Goal: Book appointment/travel/reservation

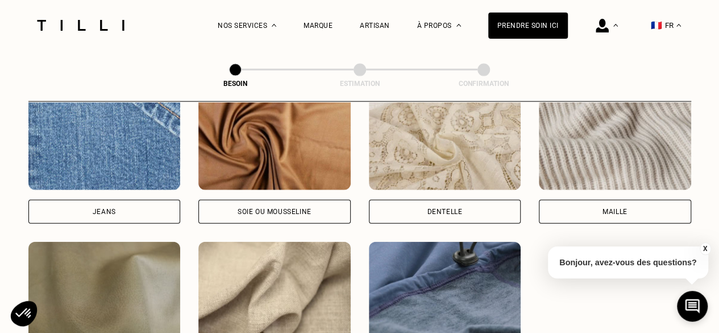
scroll to position [1254, 0]
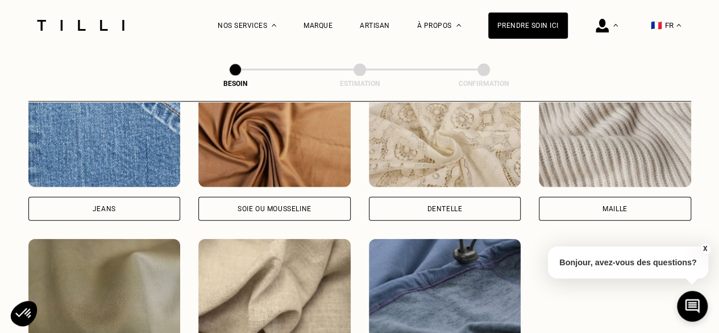
click at [103, 203] on div "Jeans" at bounding box center [104, 209] width 152 height 24
select select "FR"
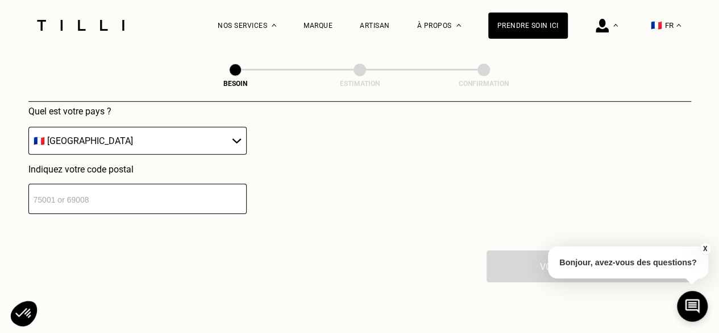
scroll to position [1718, 0]
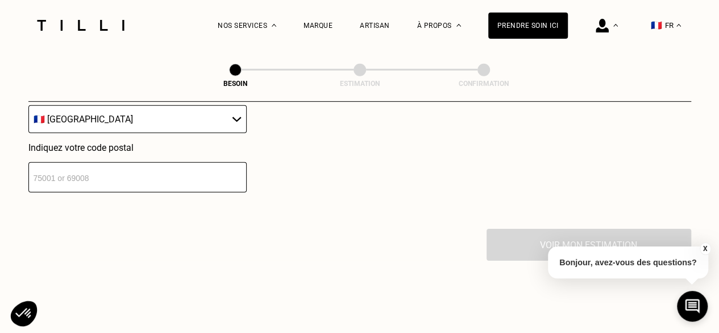
click at [77, 163] on input "number" at bounding box center [137, 177] width 218 height 30
type input "33000"
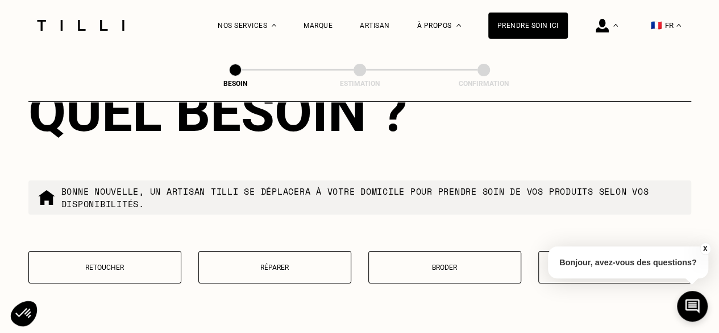
scroll to position [1959, 0]
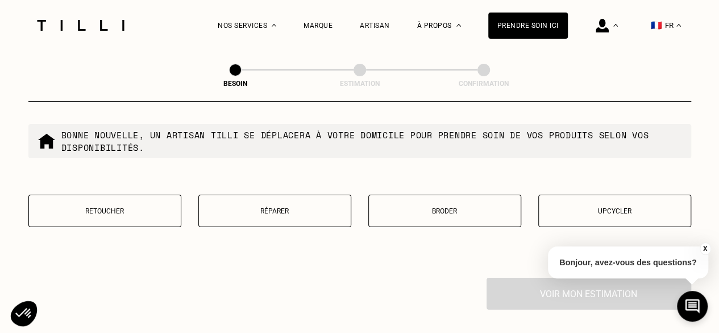
click at [296, 208] on p "Réparer" at bounding box center [275, 211] width 140 height 8
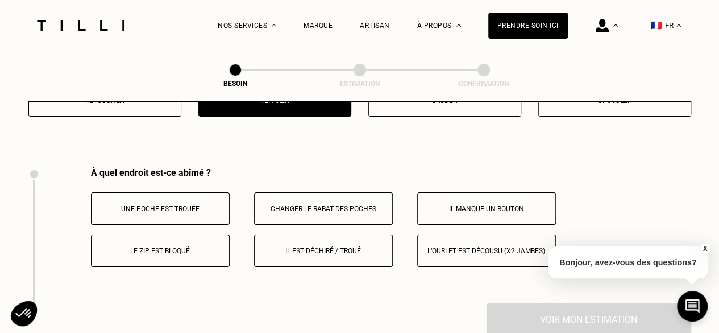
scroll to position [2102, 0]
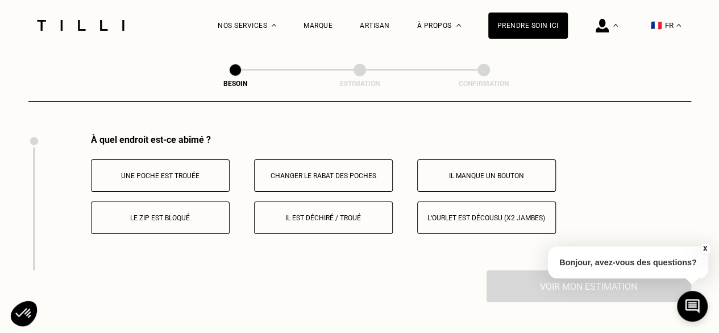
click at [177, 202] on button "Le zip est bloqué" at bounding box center [160, 217] width 139 height 32
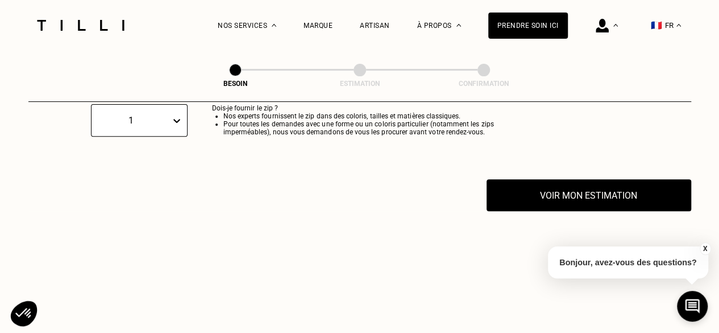
scroll to position [2289, 0]
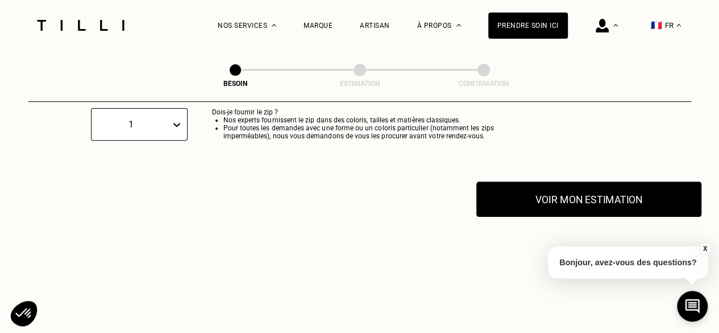
click at [578, 189] on button "Voir mon estimation" at bounding box center [589, 198] width 225 height 35
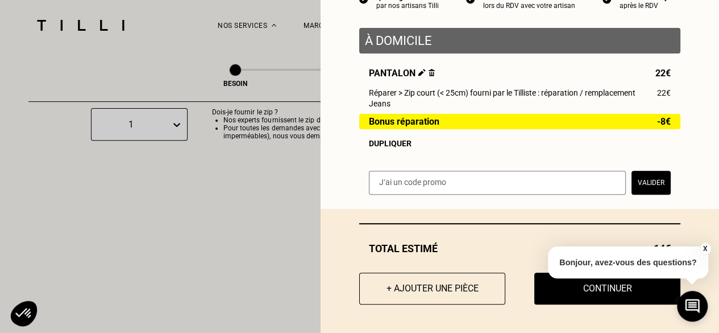
scroll to position [129, 0]
click at [605, 291] on button "Continuer" at bounding box center [607, 288] width 161 height 35
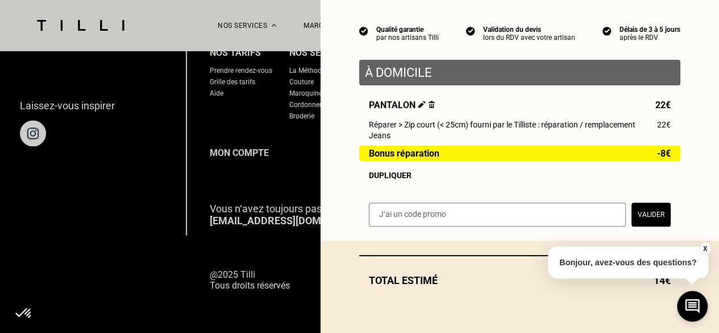
scroll to position [97, 0]
select select "FR"
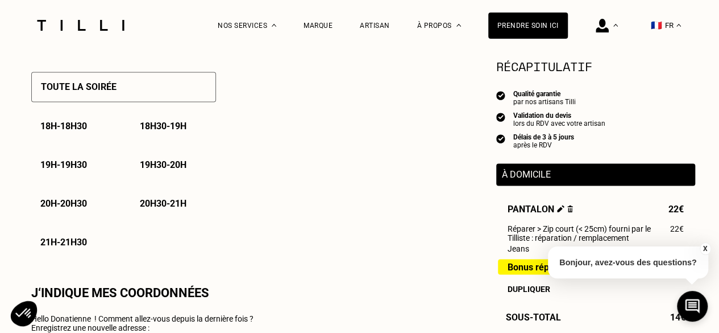
type input "06 26 37 76 36"
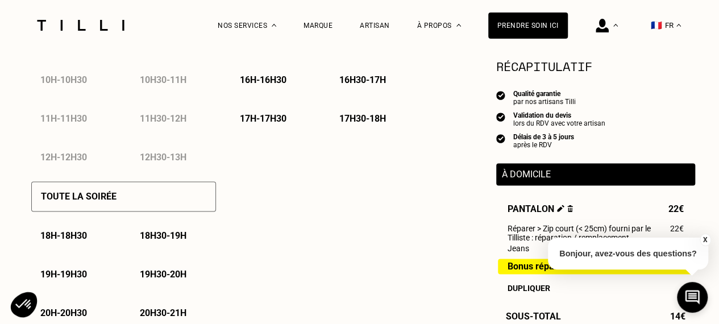
scroll to position [713, 0]
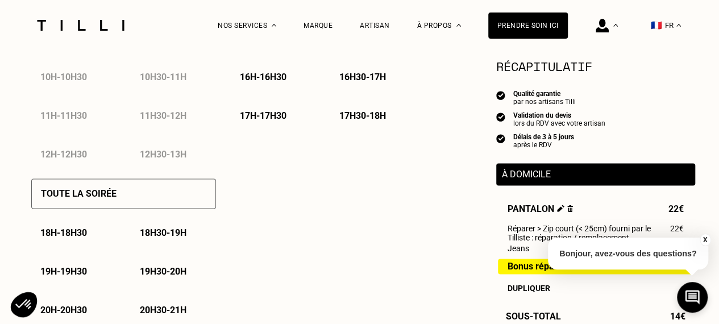
click at [96, 193] on p "Toute la soirée" at bounding box center [79, 193] width 76 height 11
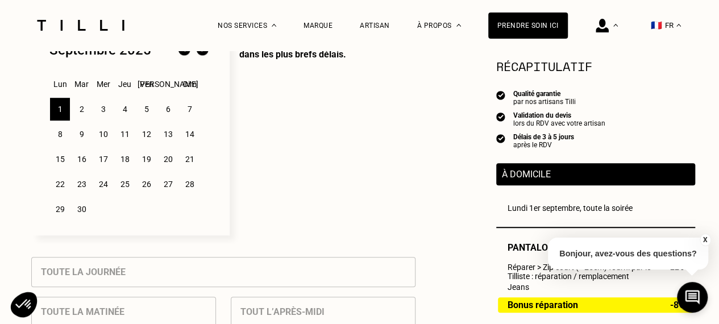
scroll to position [314, 0]
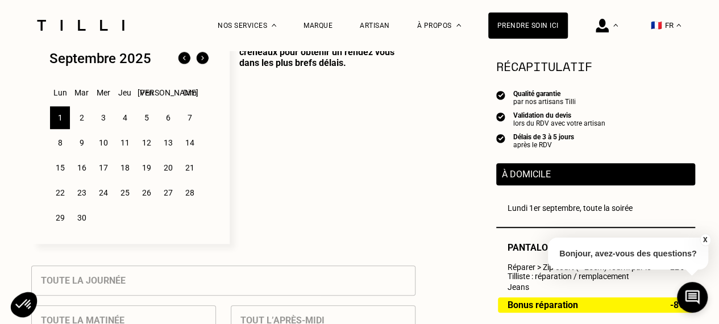
click at [124, 118] on div "4" at bounding box center [125, 117] width 20 height 23
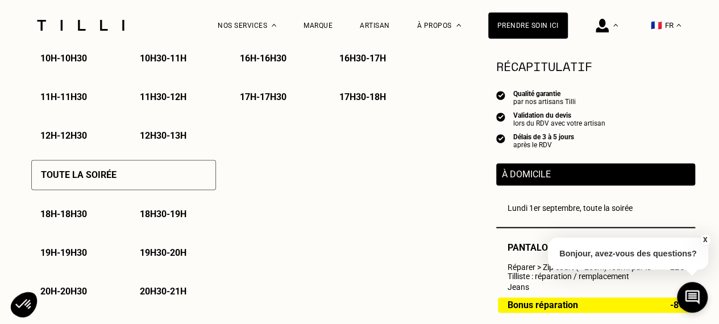
scroll to position [734, 0]
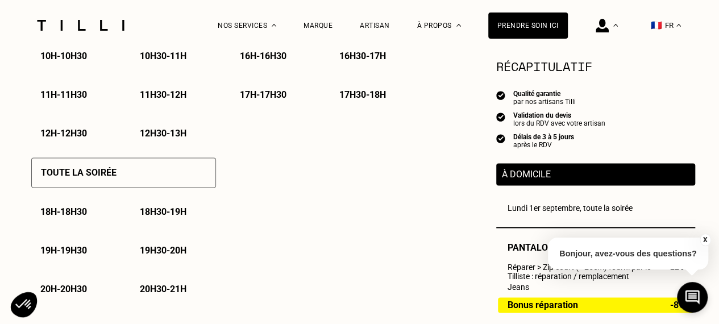
click at [365, 96] on p "17h30 - 18h" at bounding box center [363, 94] width 47 height 11
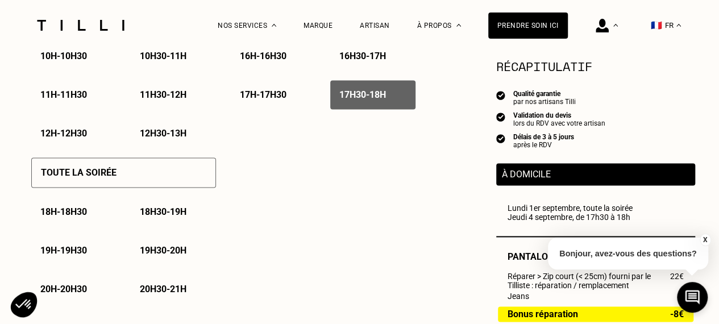
click at [111, 172] on p "Toute la soirée" at bounding box center [79, 172] width 76 height 11
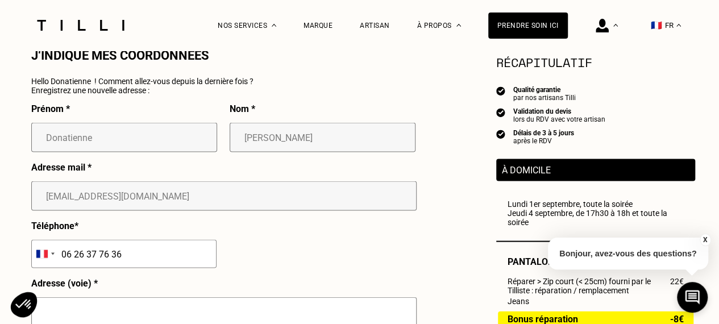
scroll to position [1028, 0]
